Goal: Task Accomplishment & Management: Manage account settings

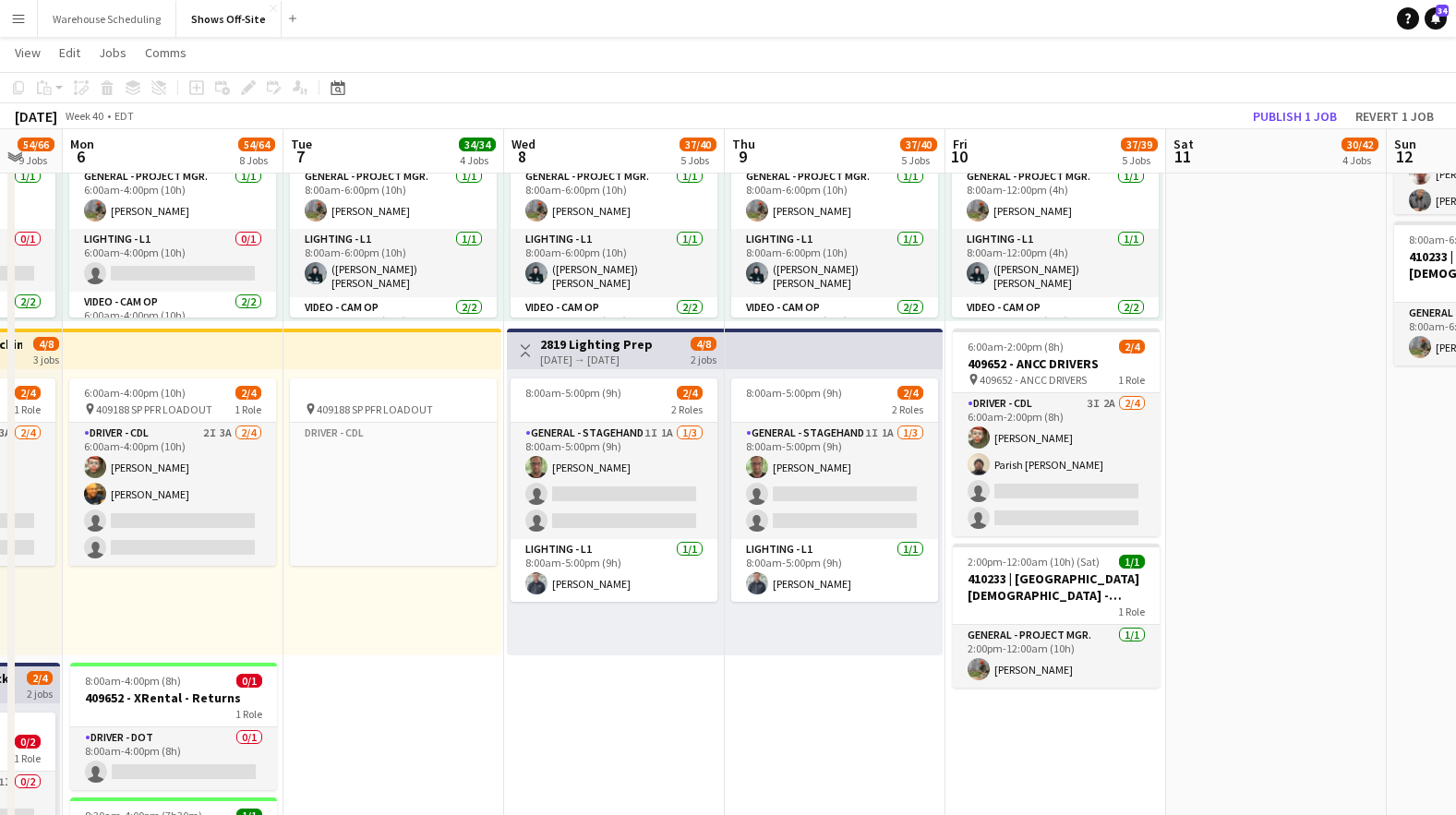
drag, startPoint x: 982, startPoint y: 595, endPoint x: 383, endPoint y: 572, distance: 599.4
click at [383, 572] on app-calendar-viewport "Fri 3 33/37 10 Jobs Sat 4 47/52 7 Jobs Sun 5 54/66 9 Jobs Mon 6 54/64 8 Jobs Tu…" at bounding box center [728, 463] width 1456 height 3226
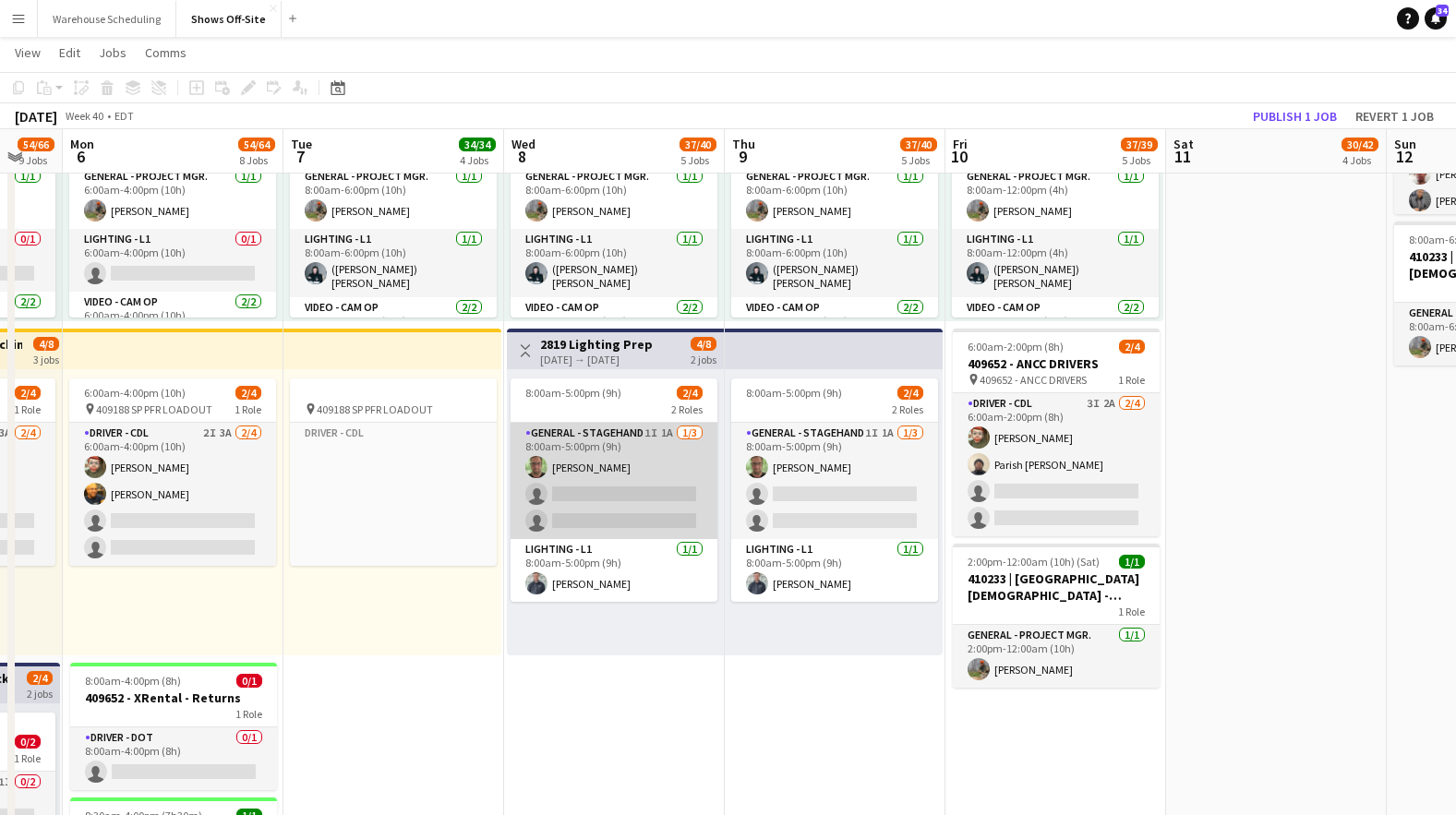
click at [574, 509] on app-card-role "General - Stagehand 1I 1A [DATE] 8:00am-5:00pm (9h) [PERSON_NAME] single-neutra…" at bounding box center [613, 481] width 206 height 116
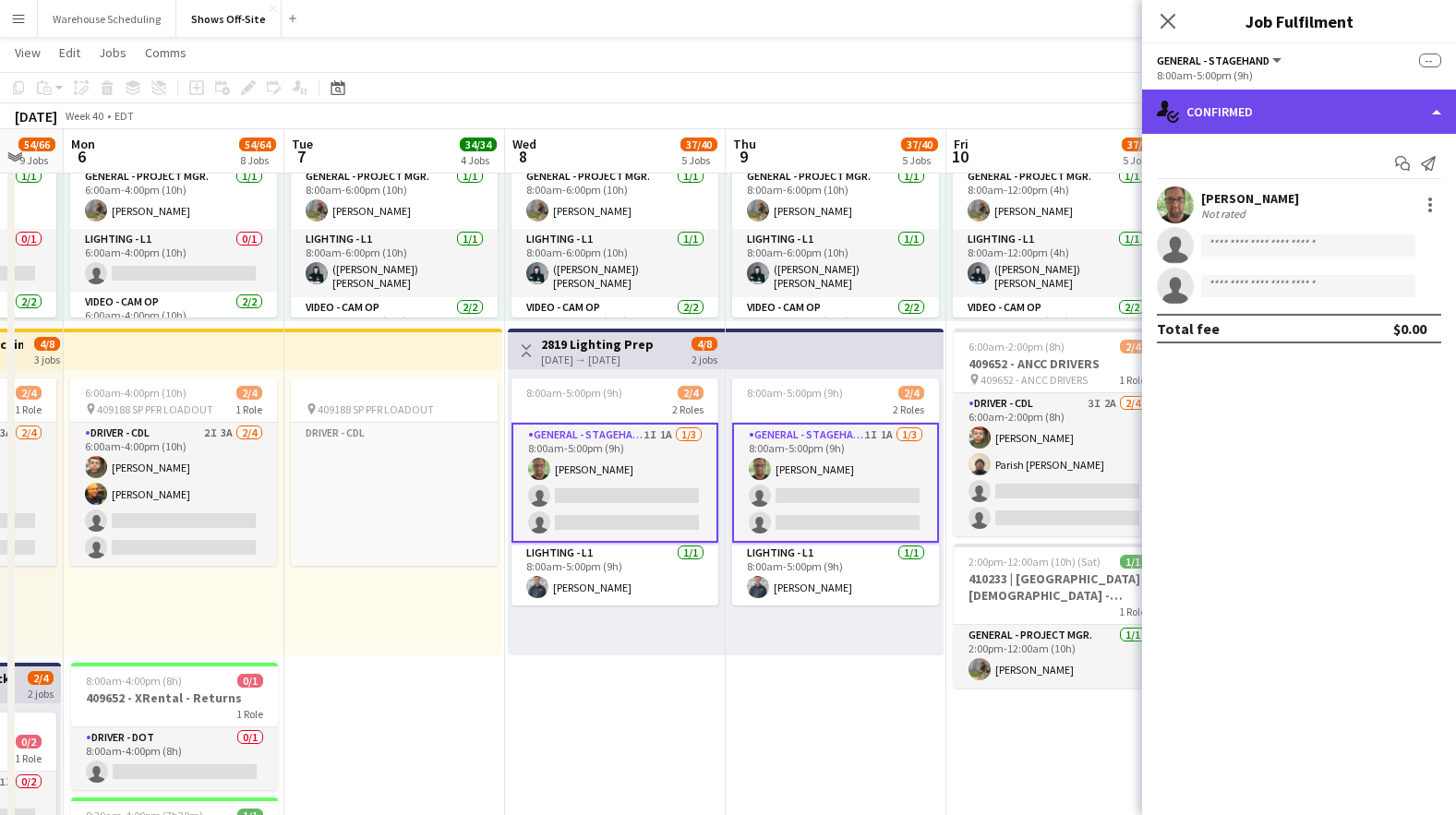
click at [1283, 108] on div "single-neutral-actions-check-2 Confirmed" at bounding box center [1299, 111] width 314 height 44
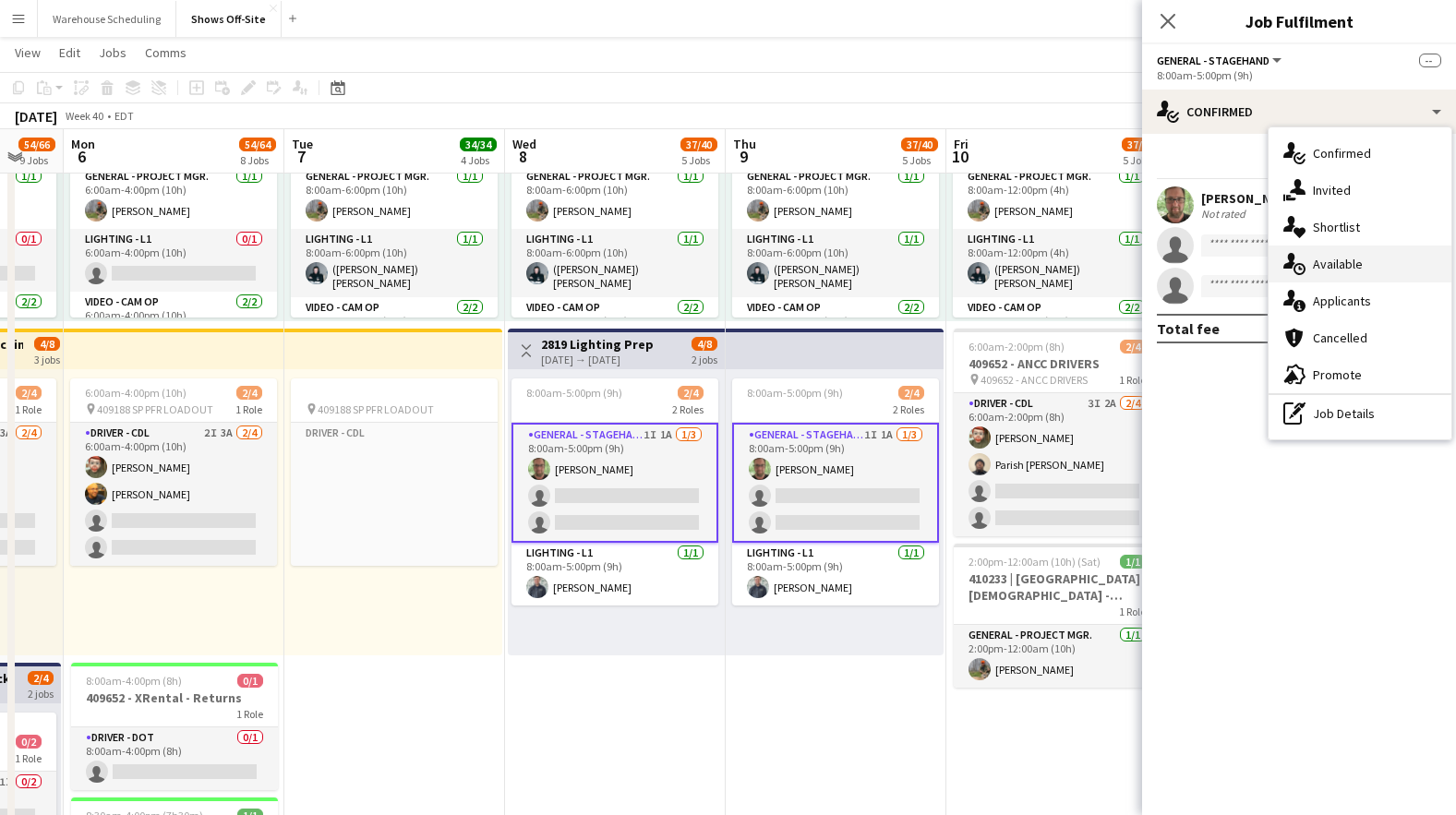
click at [1356, 258] on span "Available" at bounding box center [1337, 264] width 50 height 17
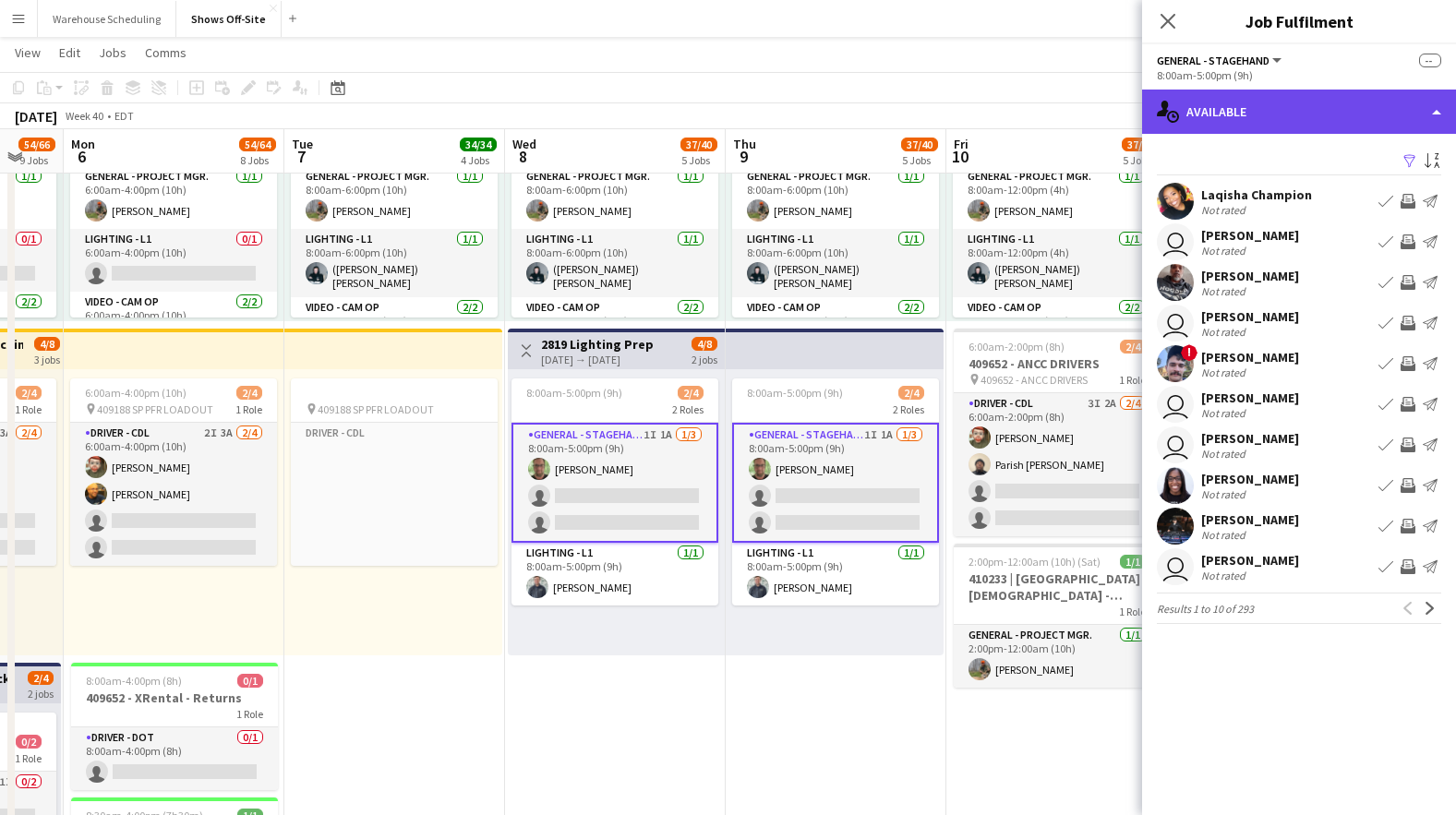
click at [1310, 120] on div "single-neutral-actions-upload Available" at bounding box center [1299, 111] width 314 height 44
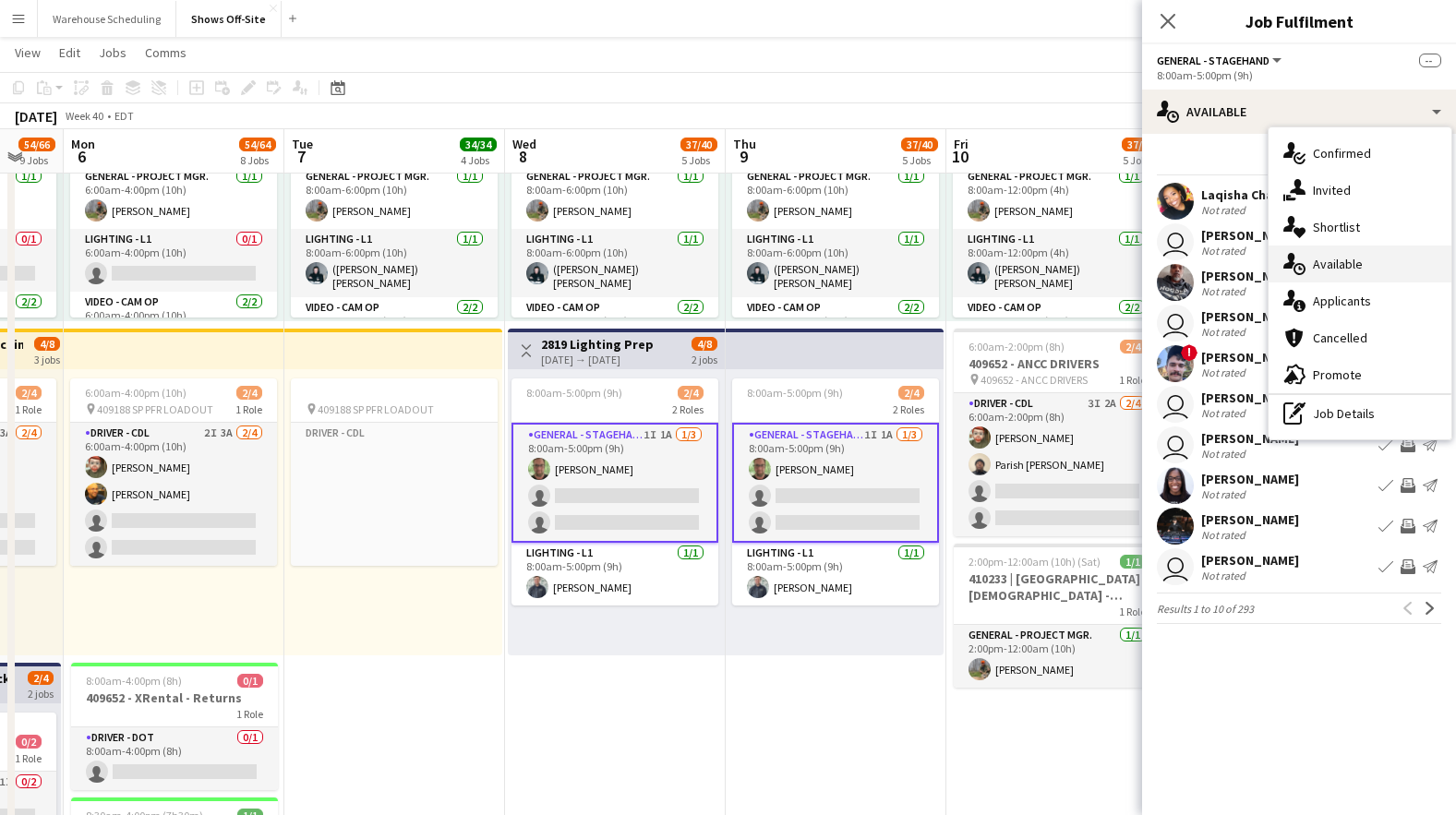
click at [1355, 270] on span "Available" at bounding box center [1337, 264] width 50 height 17
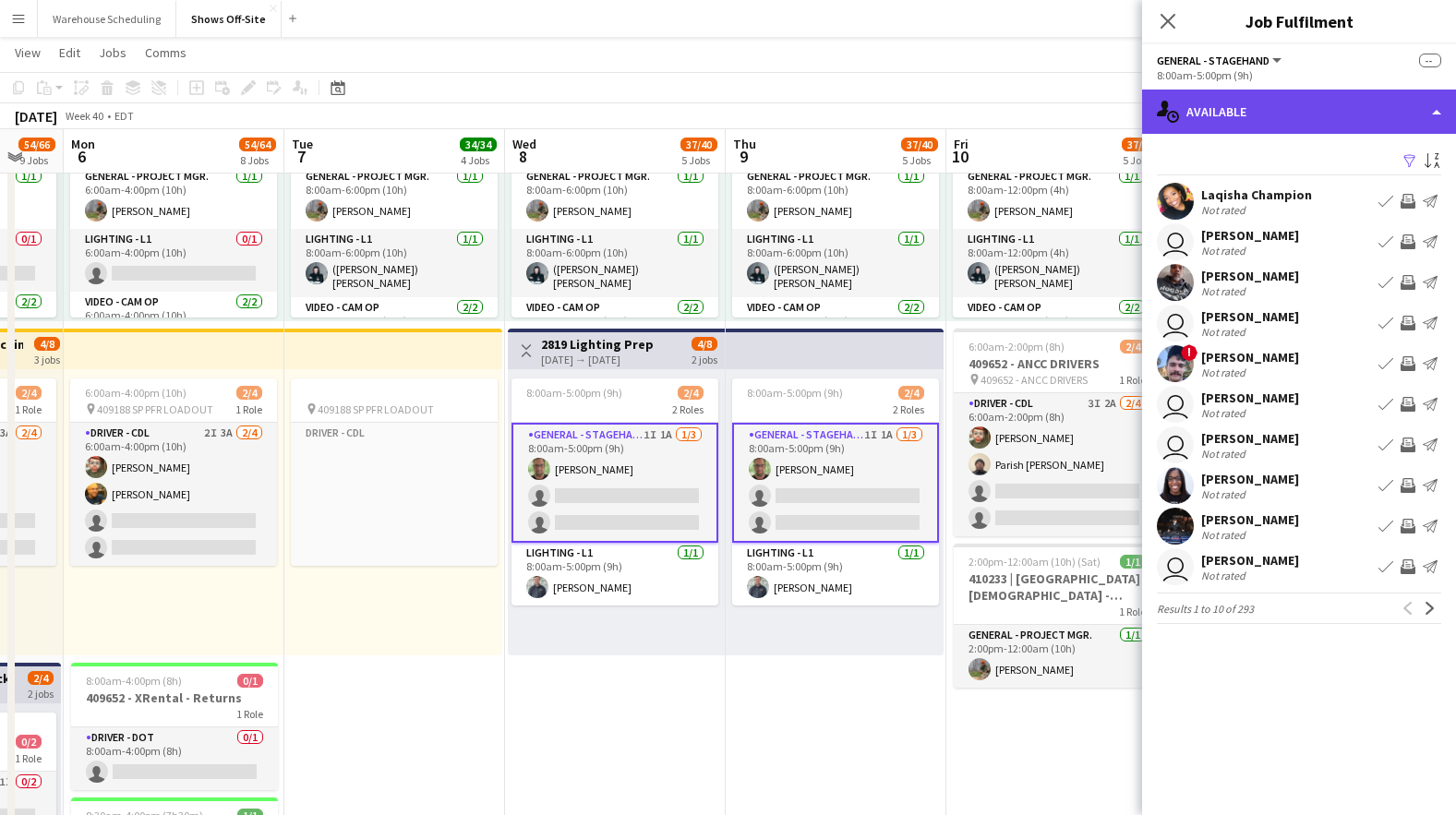
click at [1292, 112] on div "single-neutral-actions-upload Available" at bounding box center [1299, 111] width 314 height 44
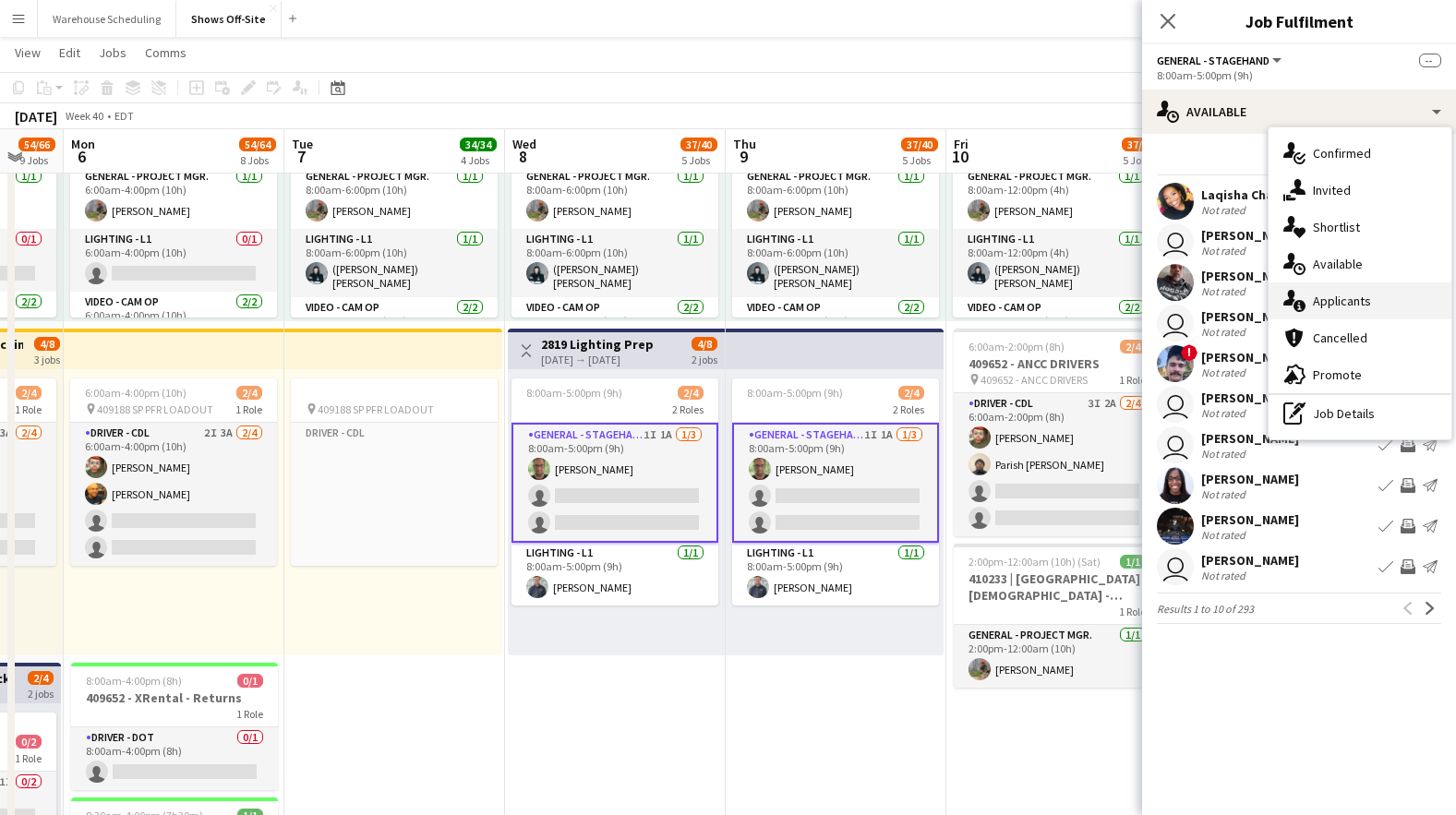
click at [1346, 311] on div "single-neutral-actions-information Applicants" at bounding box center [1360, 301] width 183 height 37
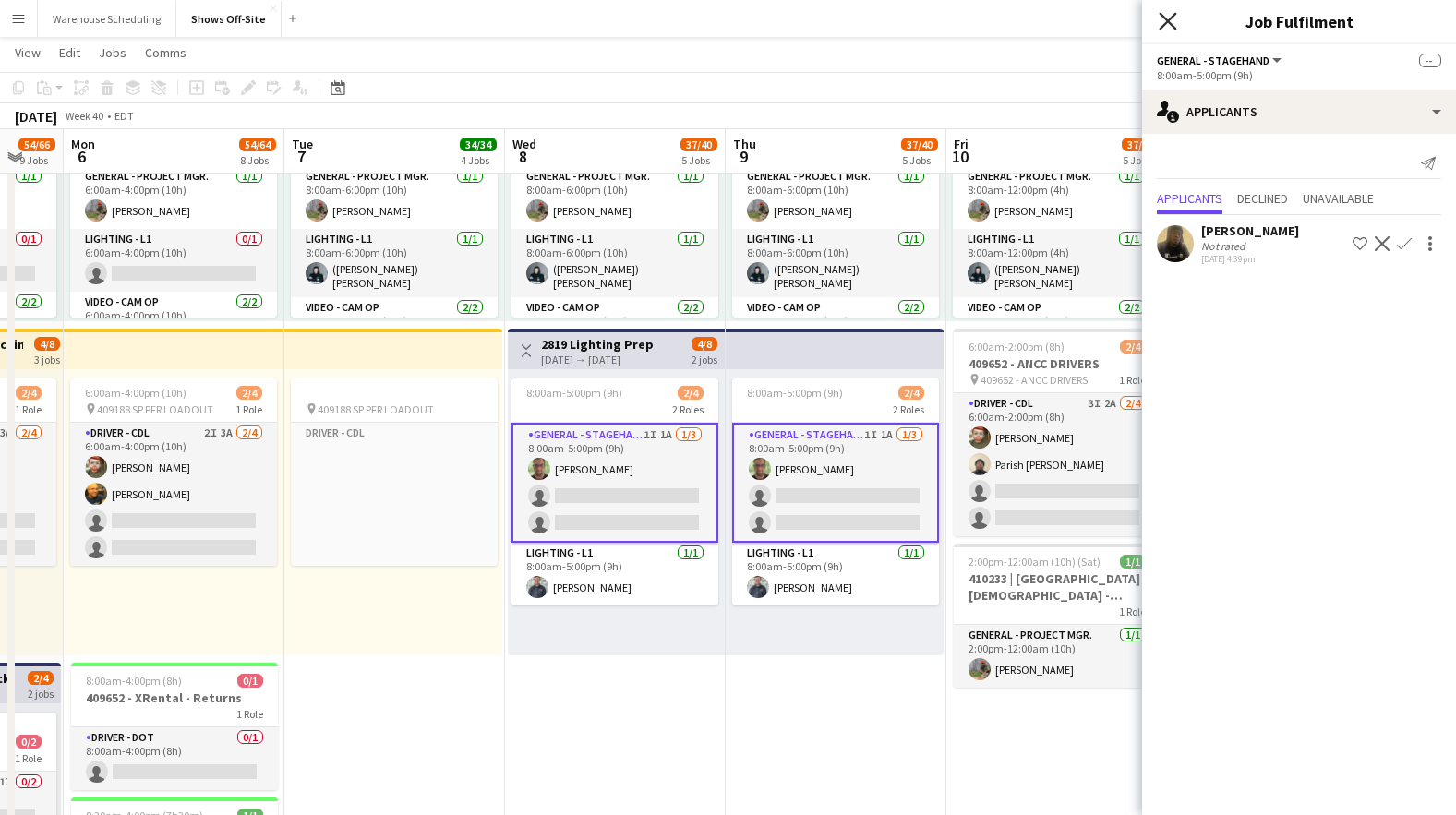
click at [1170, 17] on icon "Close pop-in" at bounding box center [1168, 21] width 18 height 18
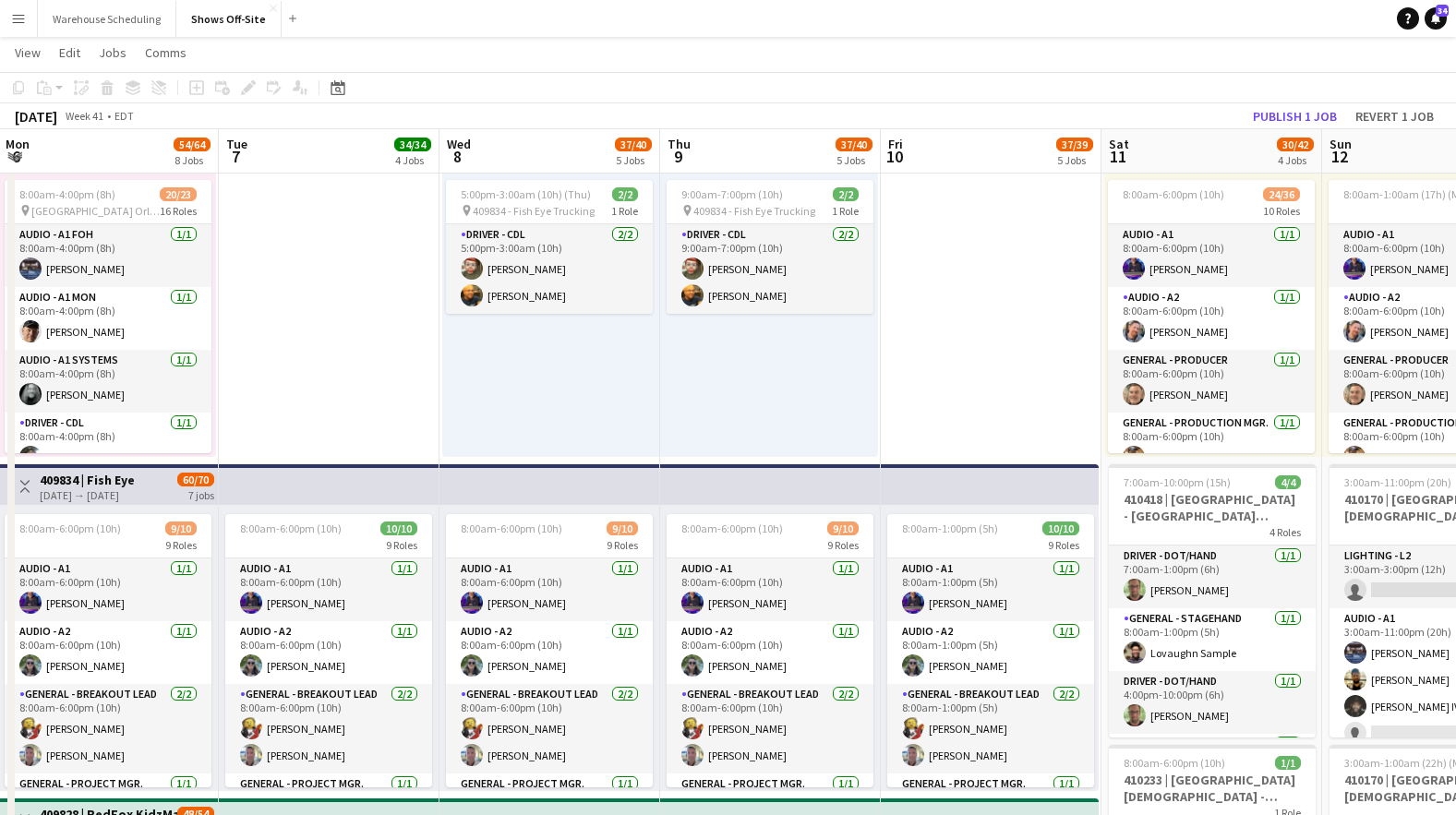
drag, startPoint x: 1070, startPoint y: 296, endPoint x: 823, endPoint y: 311, distance: 247.5
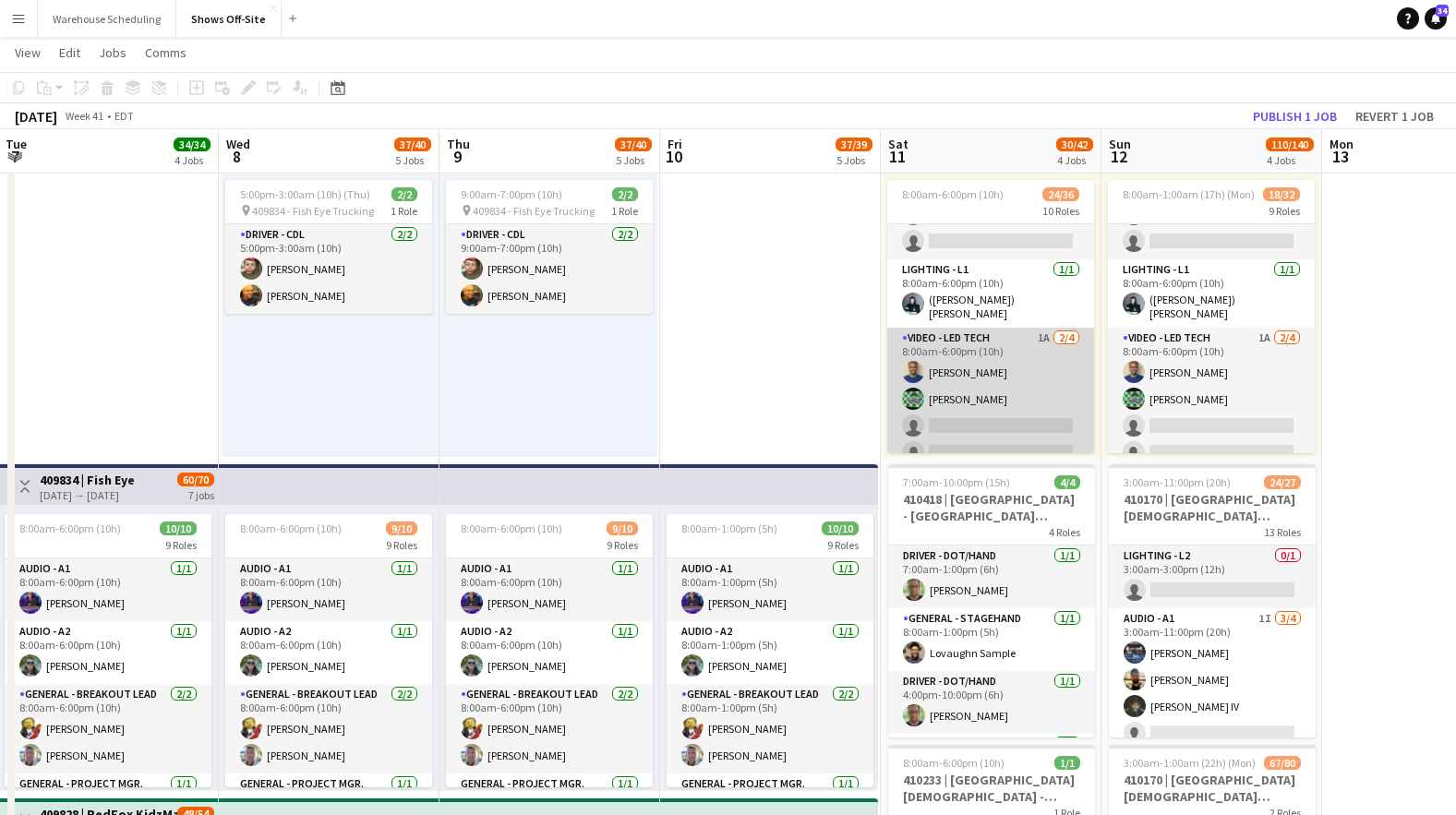
click at [1012, 388] on app-card-role "Video - LED Tech 1A [DATE] 8:00am-6:00pm (10h) [PERSON_NAME] [PERSON_NAME] sing…" at bounding box center [990, 399] width 206 height 143
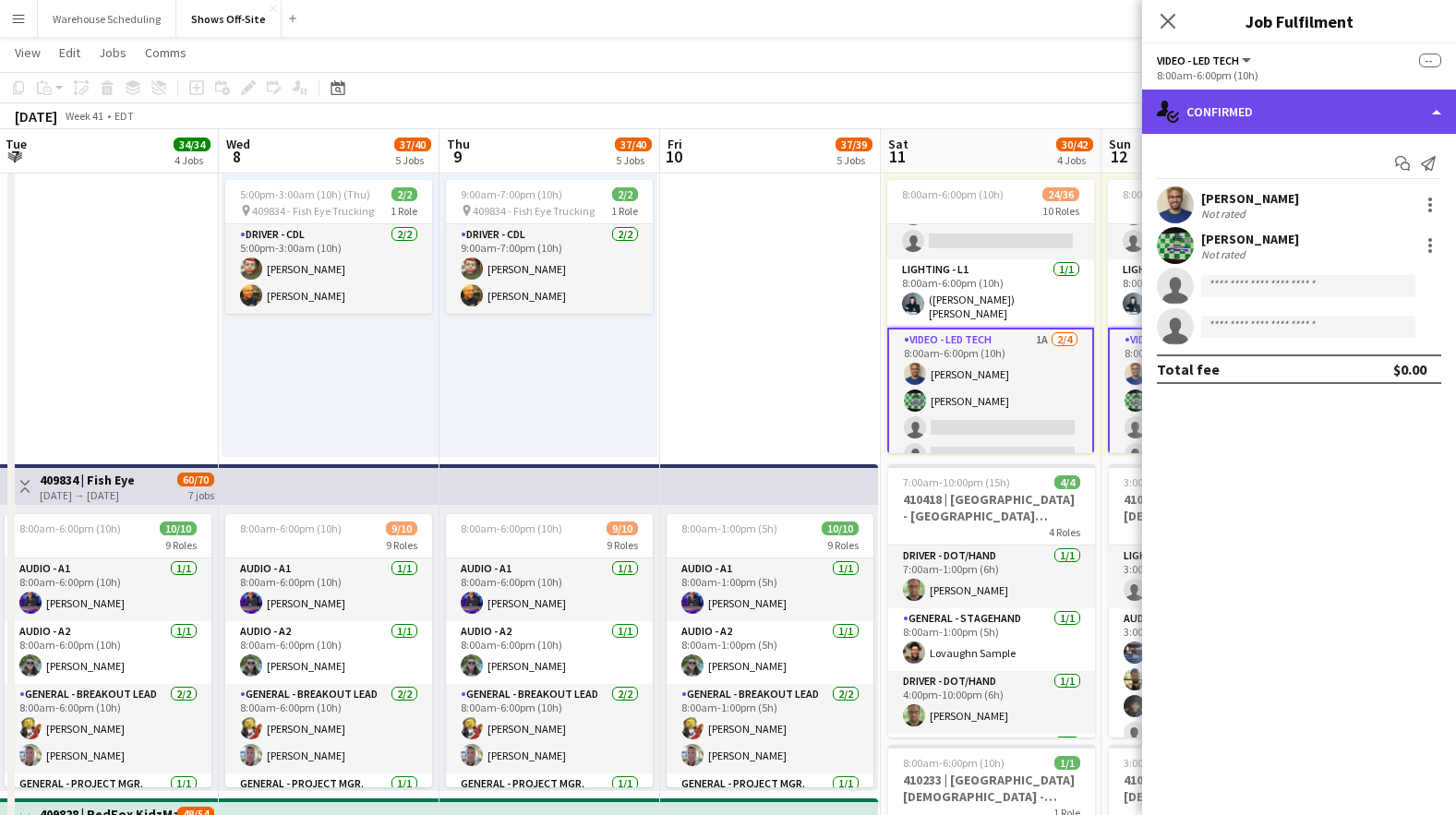
click at [1300, 107] on div "single-neutral-actions-check-2 Confirmed" at bounding box center [1299, 111] width 314 height 44
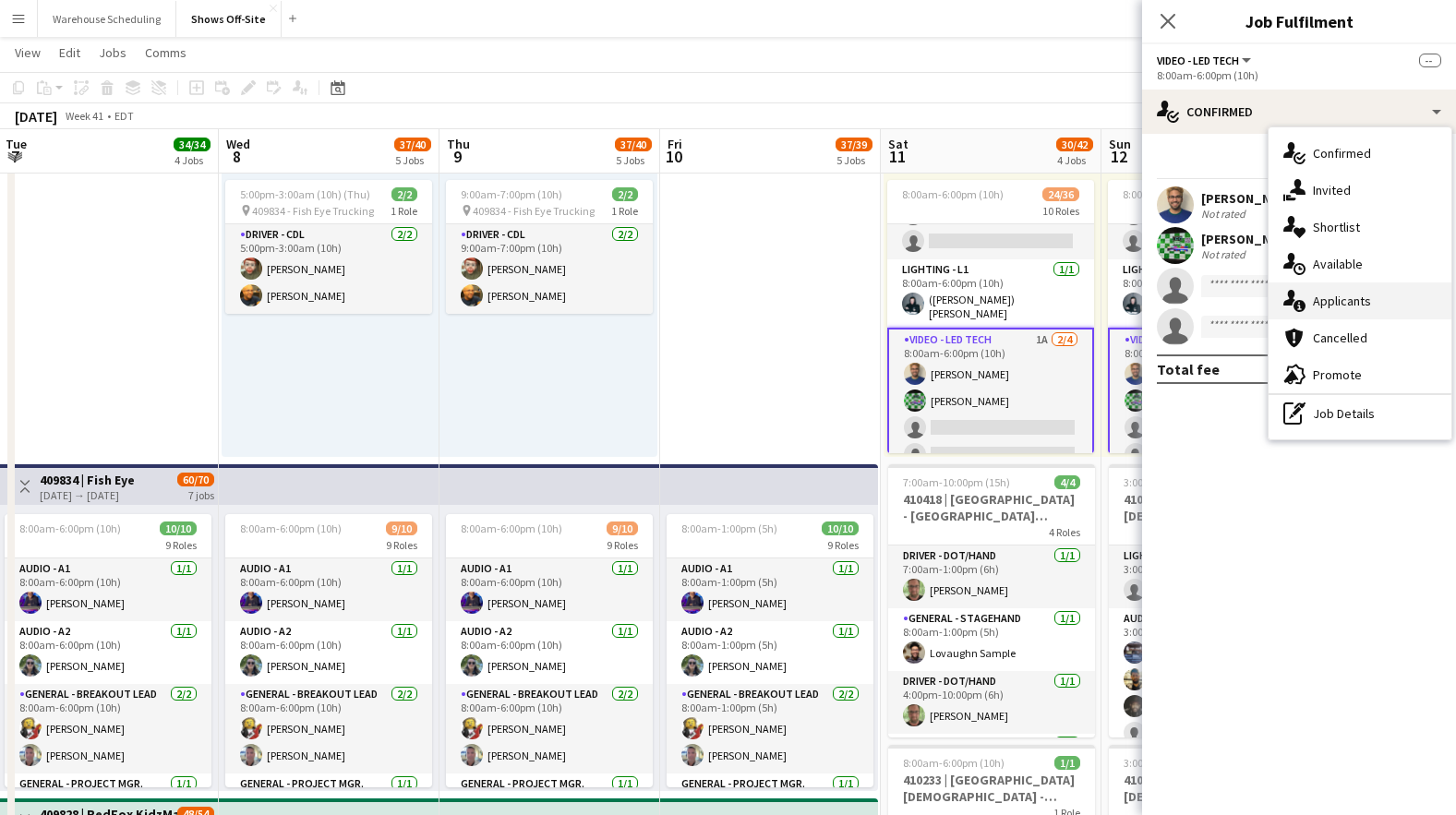
click at [1326, 315] on div "single-neutral-actions-information Applicants" at bounding box center [1360, 301] width 183 height 37
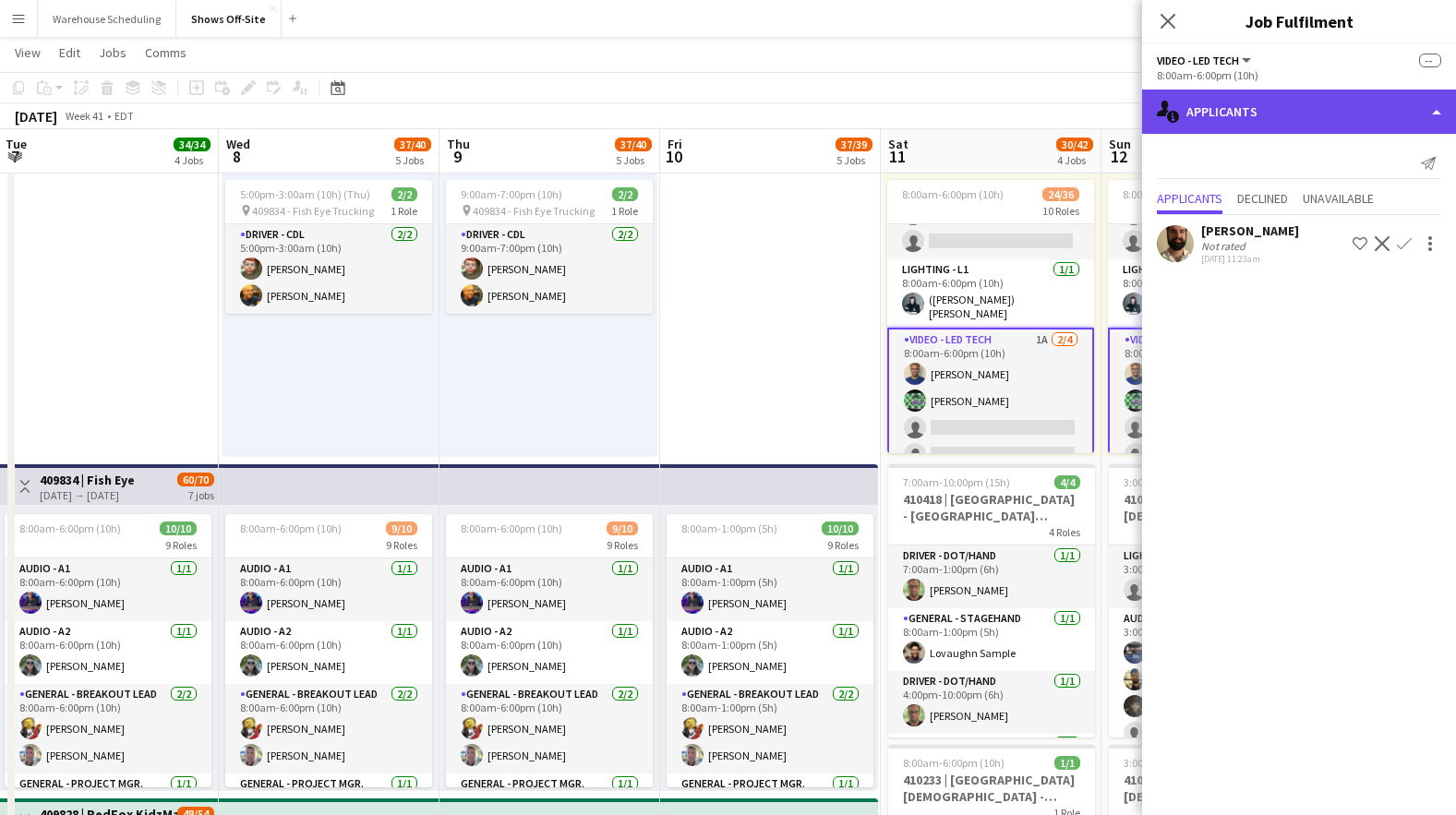
click at [1235, 122] on div "single-neutral-actions-information Applicants" at bounding box center [1299, 111] width 314 height 44
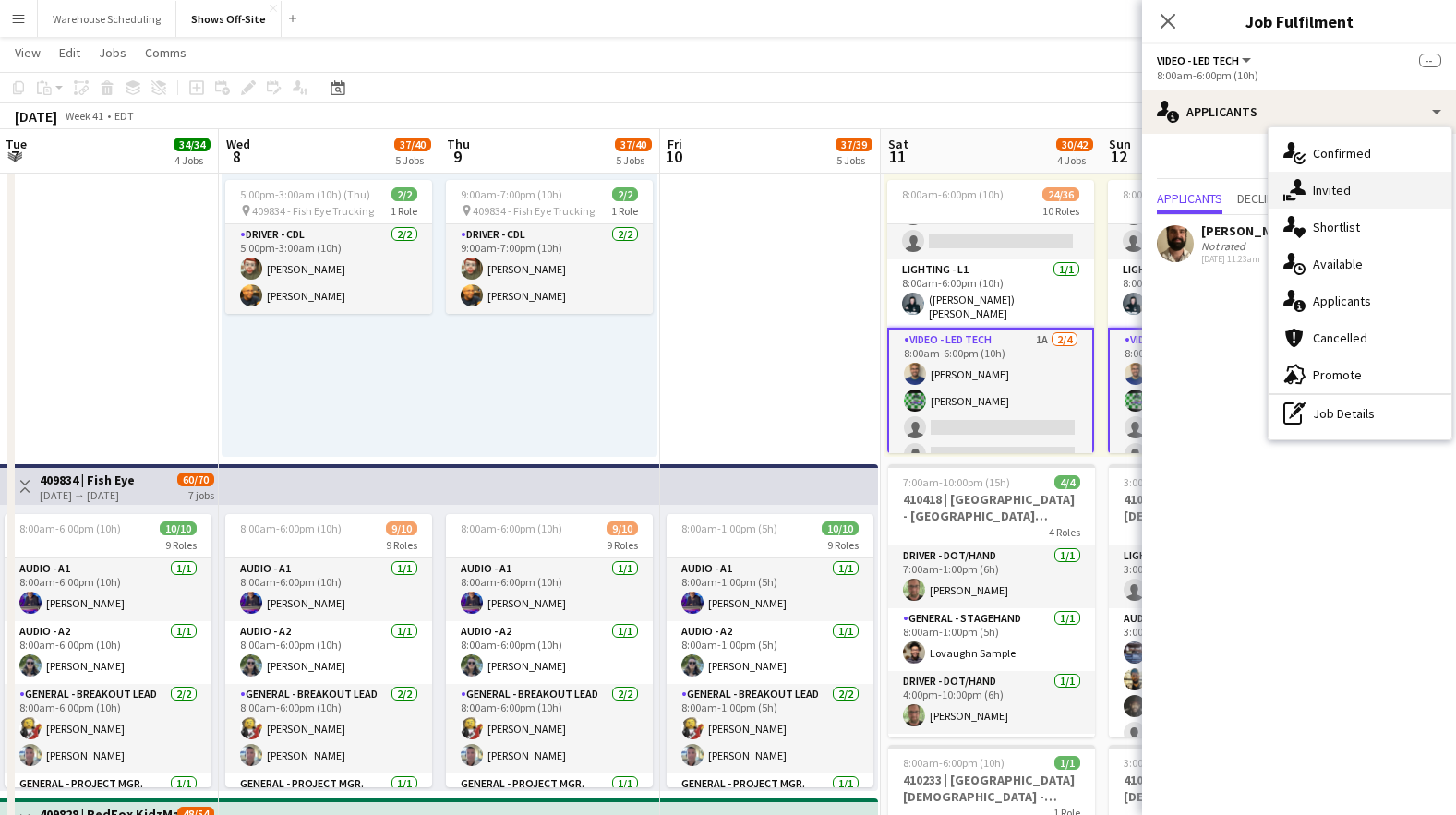
click at [1336, 183] on span "Invited" at bounding box center [1332, 190] width 38 height 17
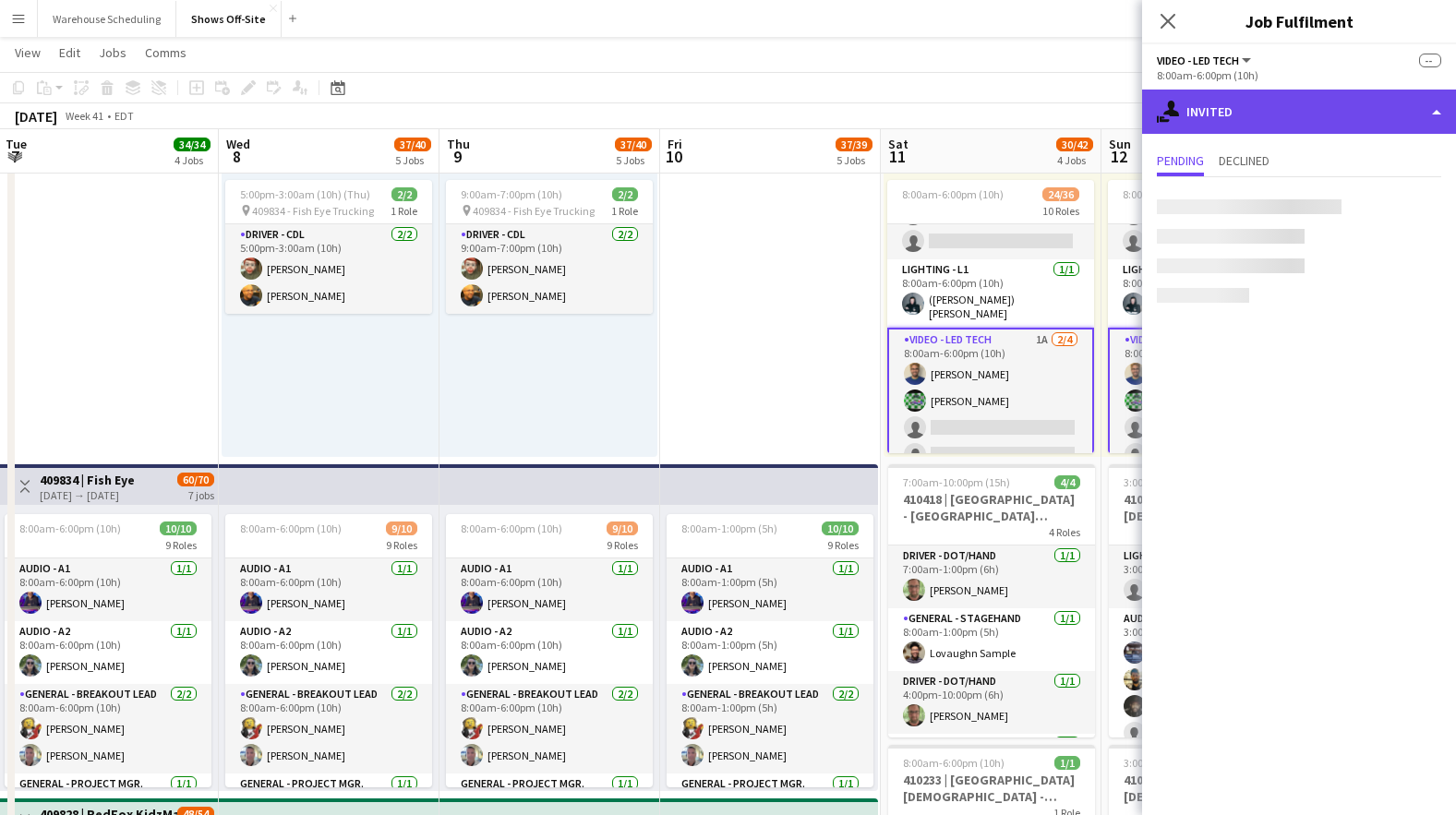
click at [1301, 120] on div "single-neutral-actions-share-1 Invited" at bounding box center [1299, 111] width 314 height 44
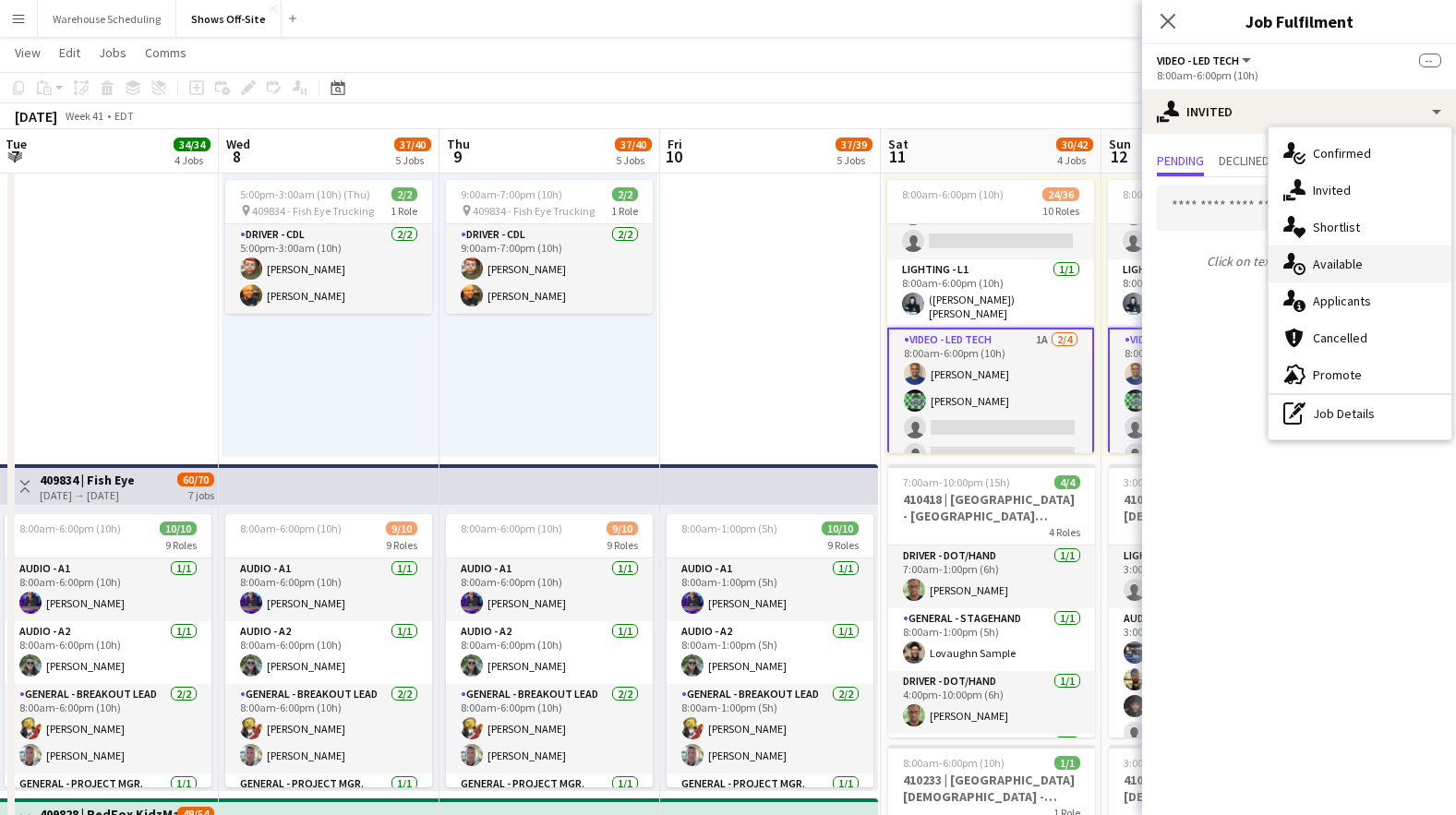
click at [1319, 270] on span "Available" at bounding box center [1337, 264] width 50 height 17
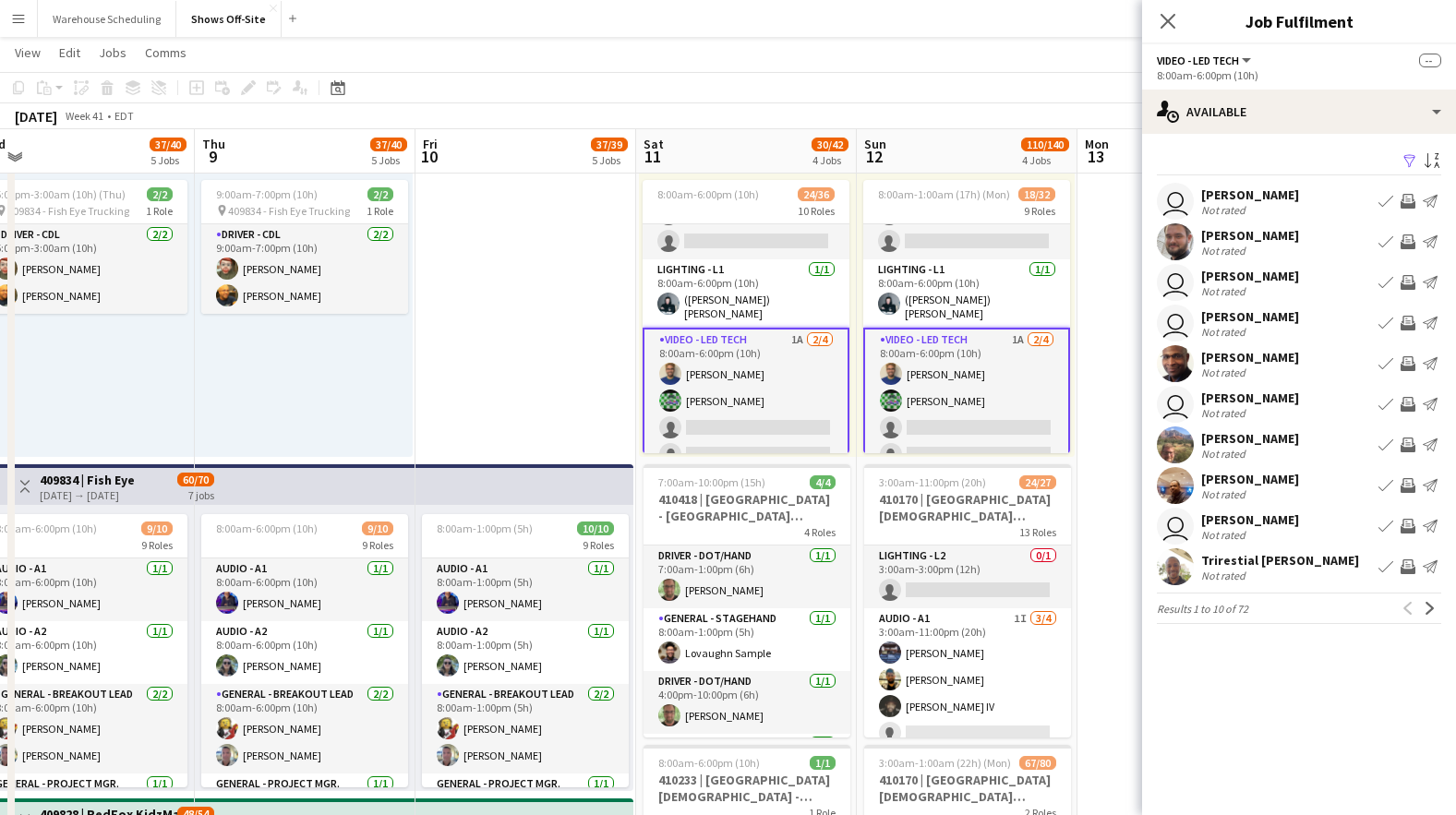
drag, startPoint x: 721, startPoint y: 340, endPoint x: 477, endPoint y: 340, distance: 244.0
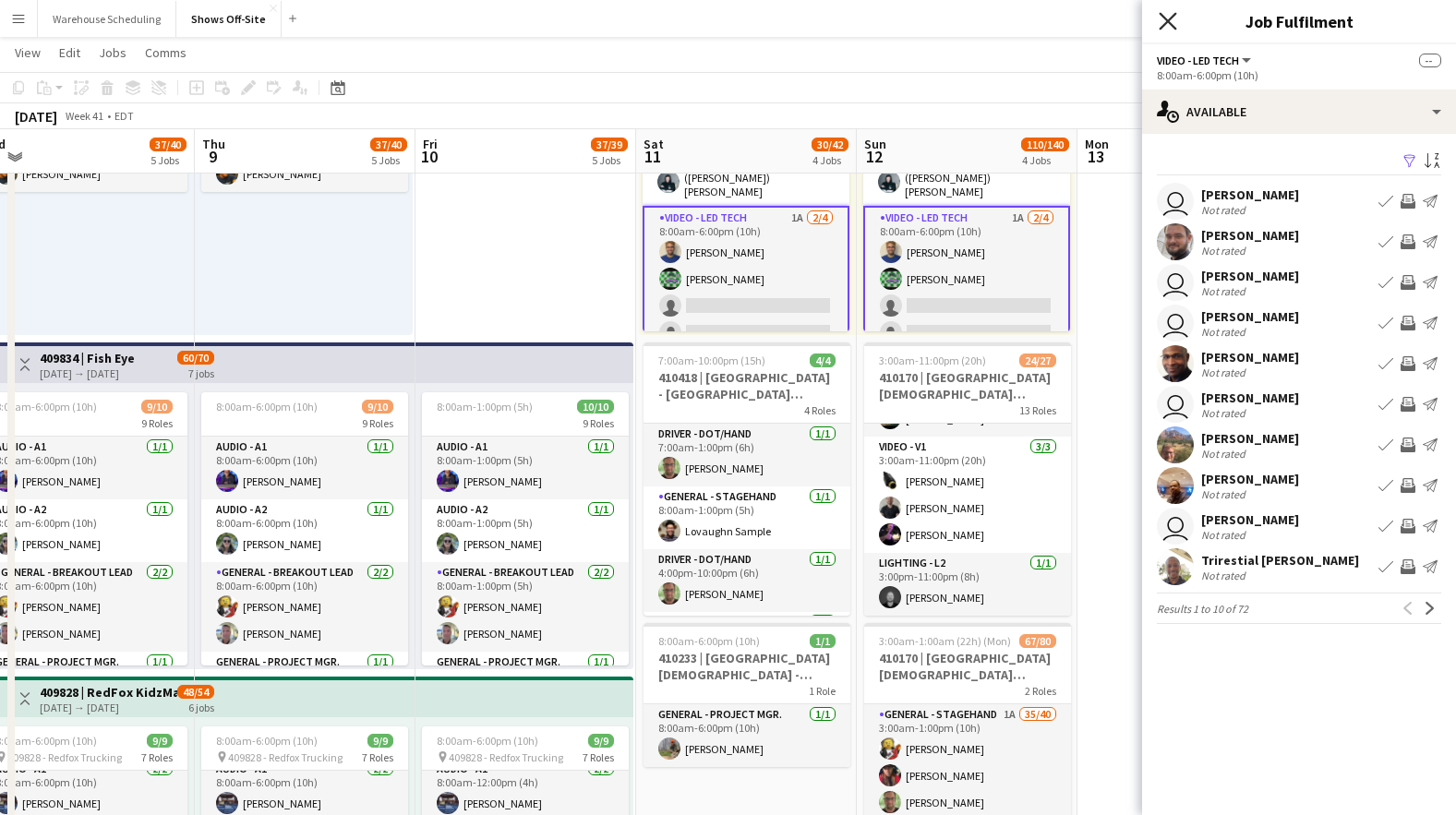
click at [1170, 26] on icon "Close pop-in" at bounding box center [1168, 21] width 18 height 18
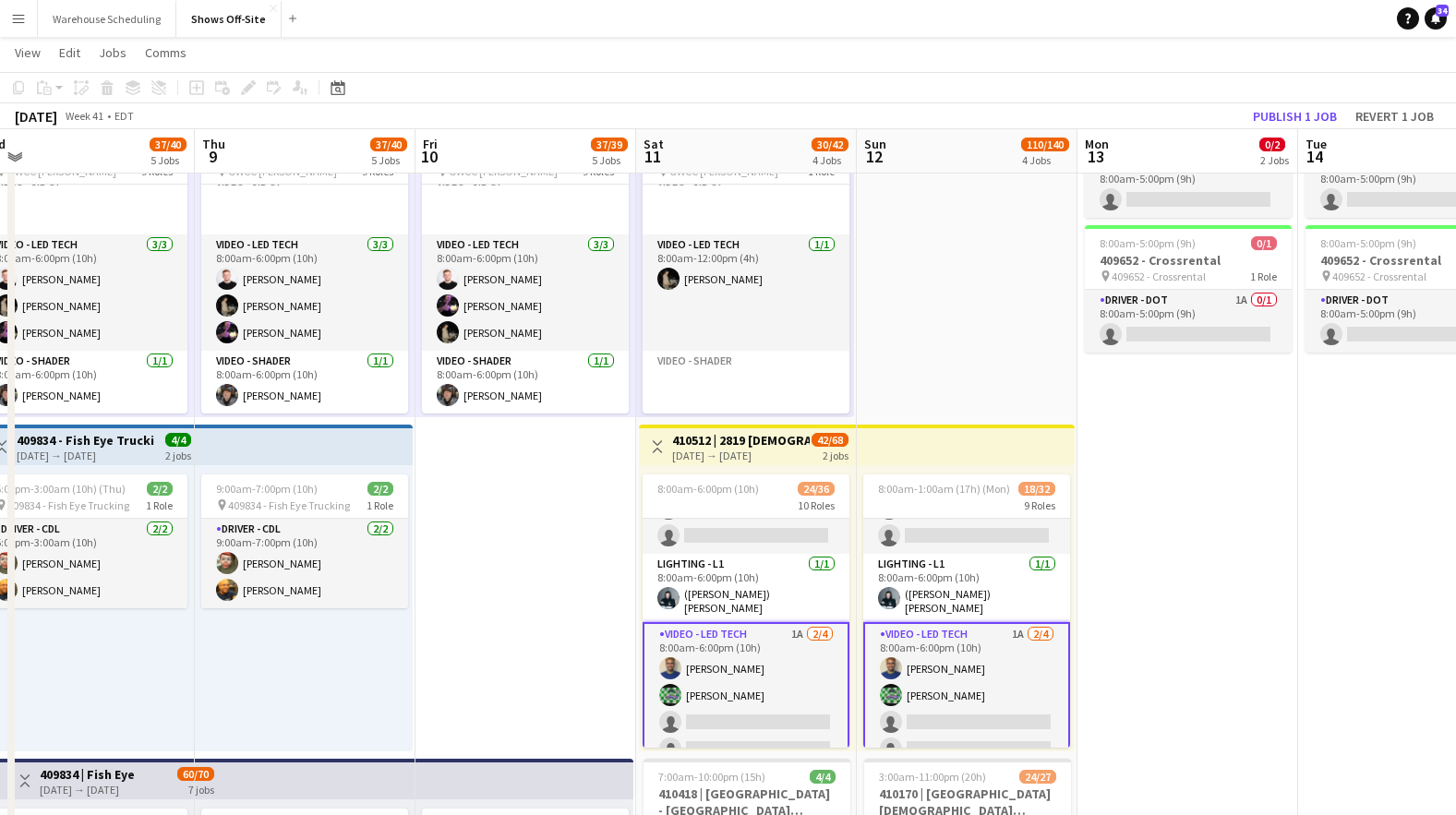
click at [748, 679] on app-card-role "Video - LED Tech 1A [DATE] 8:00am-6:00pm (10h) [PERSON_NAME] [PERSON_NAME] sing…" at bounding box center [745, 695] width 206 height 147
